Goal: Transaction & Acquisition: Purchase product/service

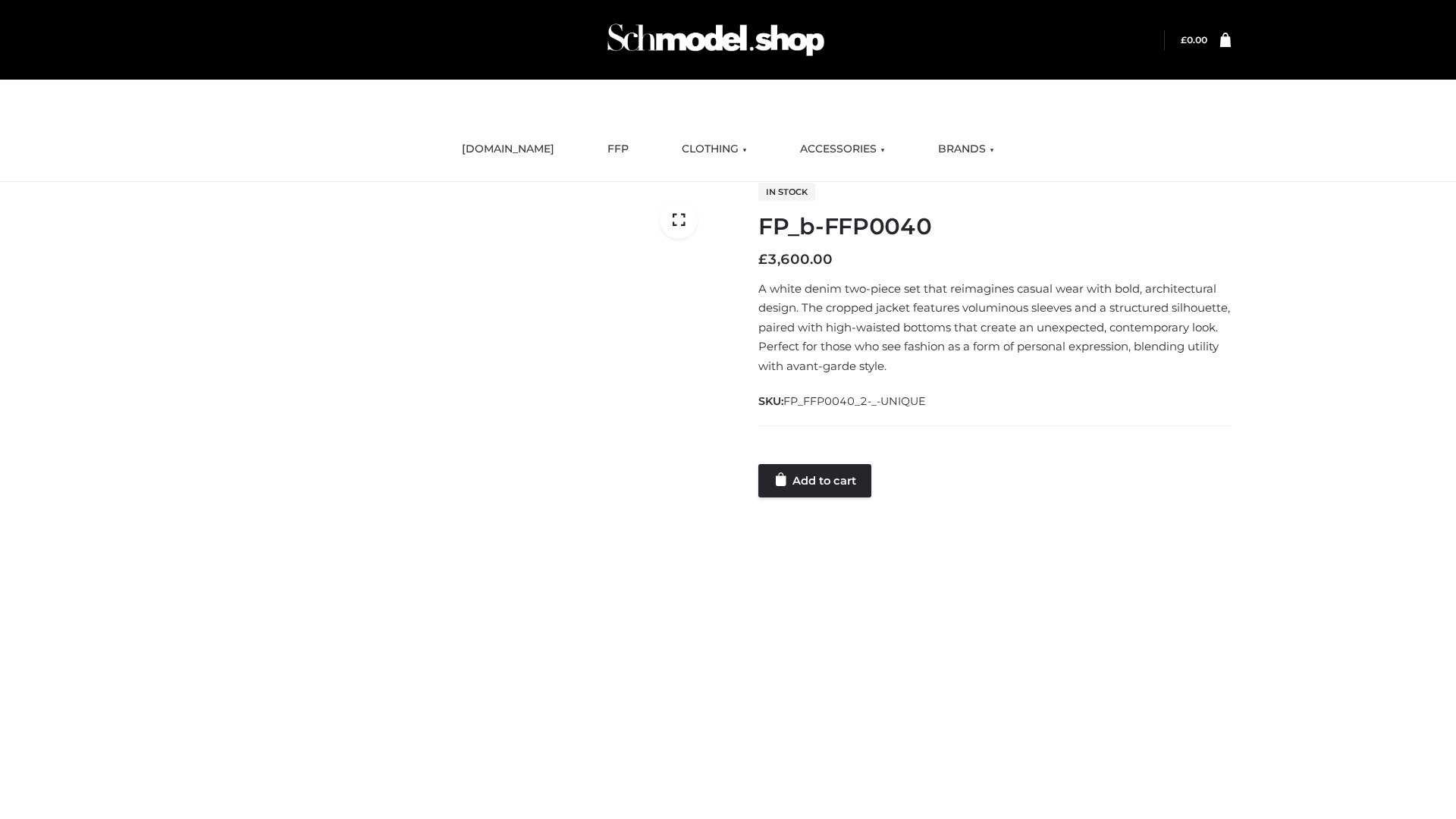
click at [816, 480] on link "Add to cart" at bounding box center [815, 480] width 113 height 34
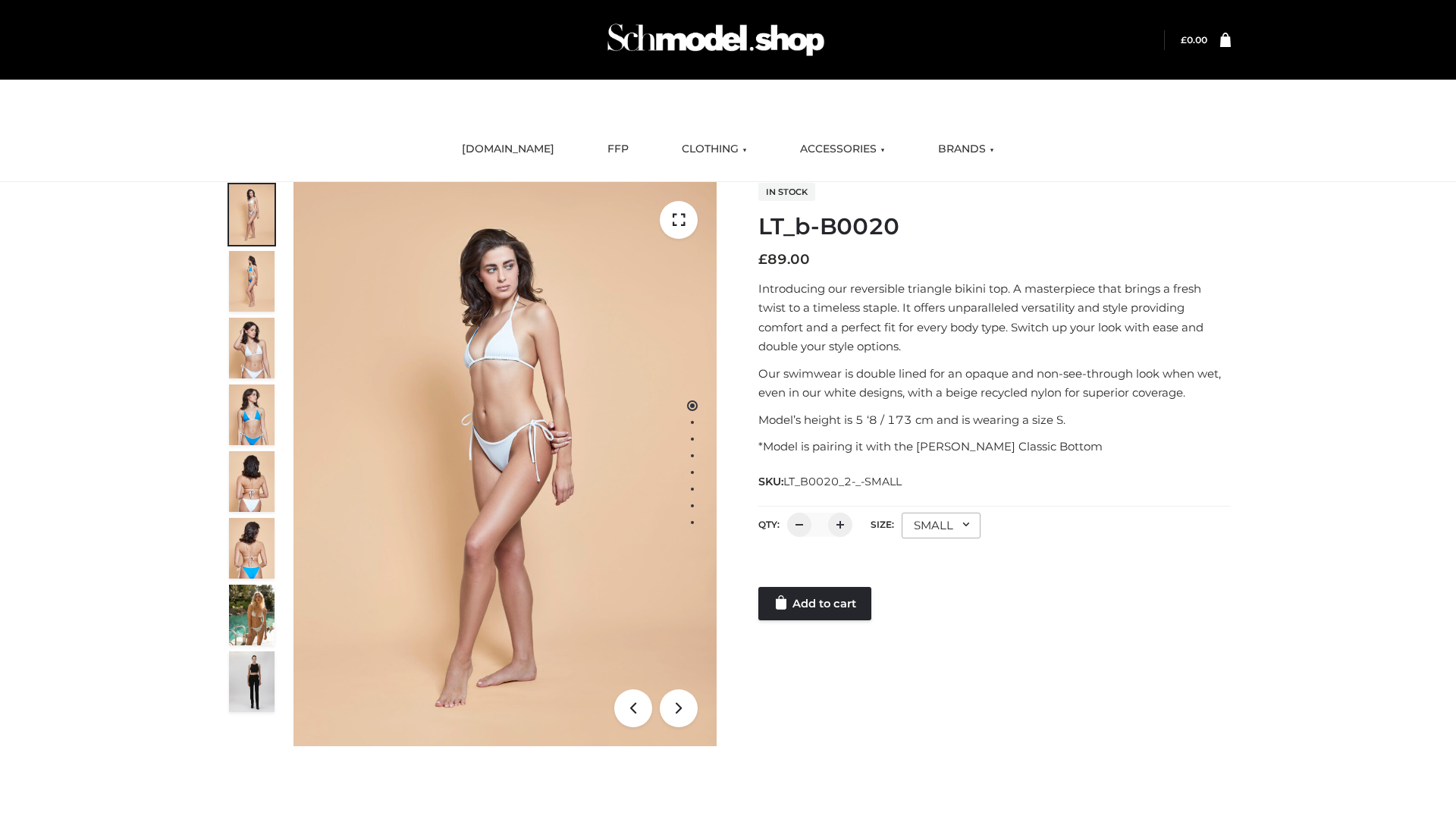
click at [816, 604] on link "Add to cart" at bounding box center [815, 604] width 113 height 34
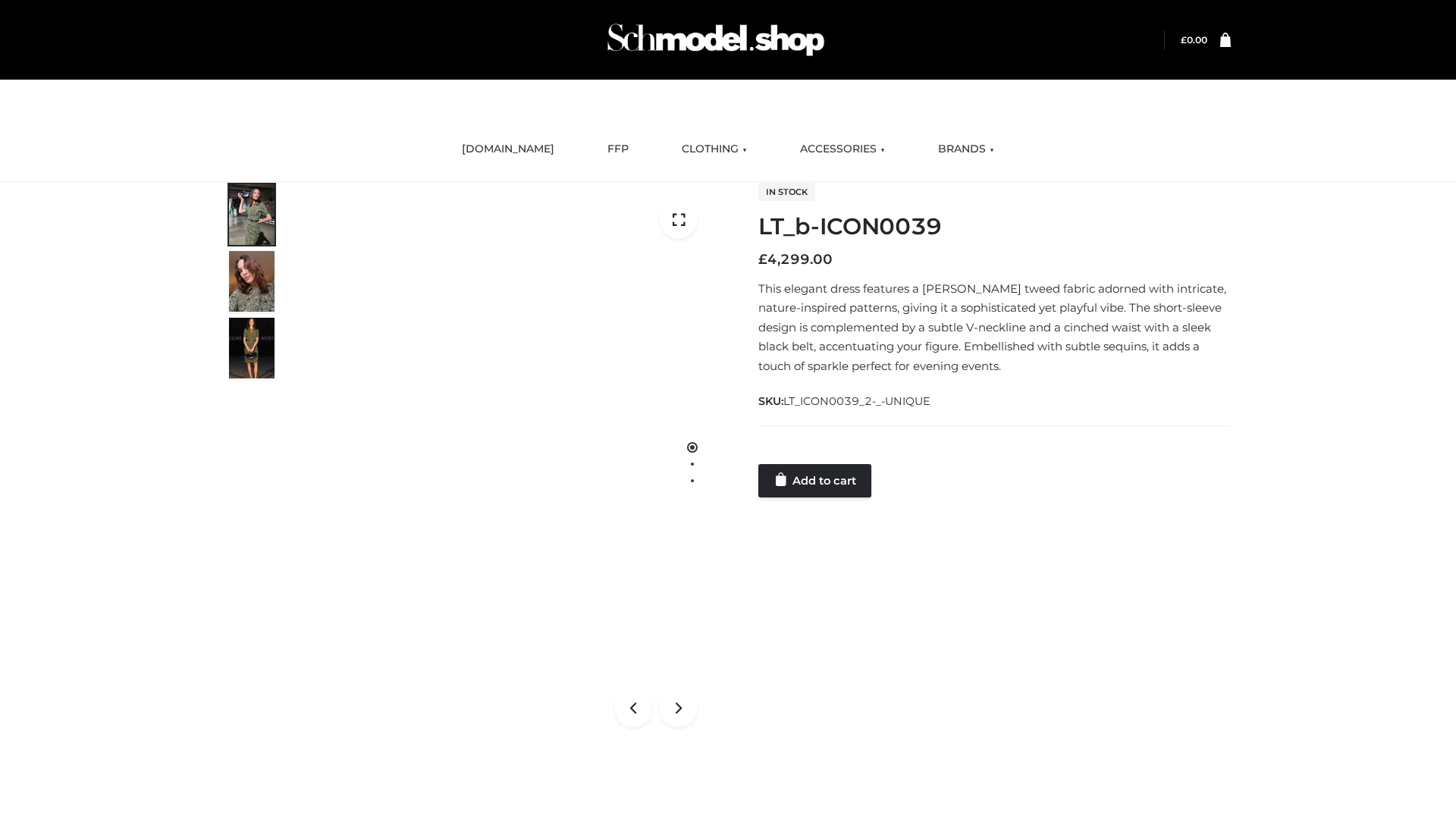
click at [816, 480] on link "Add to cart" at bounding box center [815, 480] width 113 height 34
